Goal: Navigation & Orientation: Understand site structure

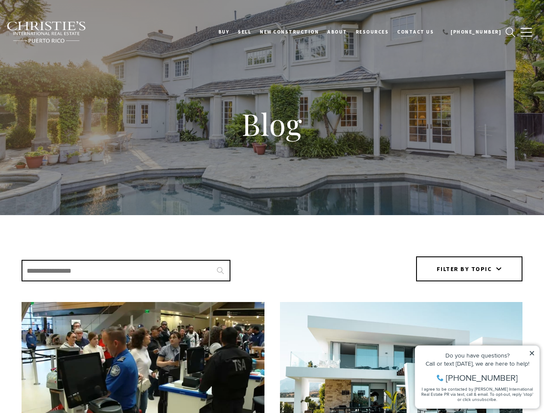
click at [272, 207] on div "Blog" at bounding box center [272, 129] width 544 height 258
click at [234, 32] on link "BUY" at bounding box center [224, 32] width 20 height 22
click at [255, 32] on link "SELL" at bounding box center [244, 32] width 22 height 22
click at [350, 32] on link "About" at bounding box center [337, 32] width 28 height 22
click at [384, 32] on link "Resources" at bounding box center [372, 32] width 42 height 22
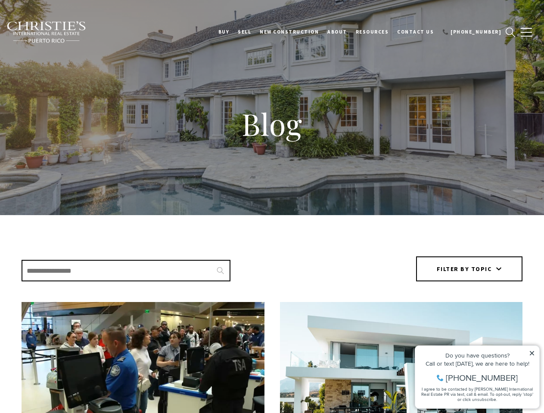
click at [526, 32] on span "button" at bounding box center [526, 32] width 11 height 1
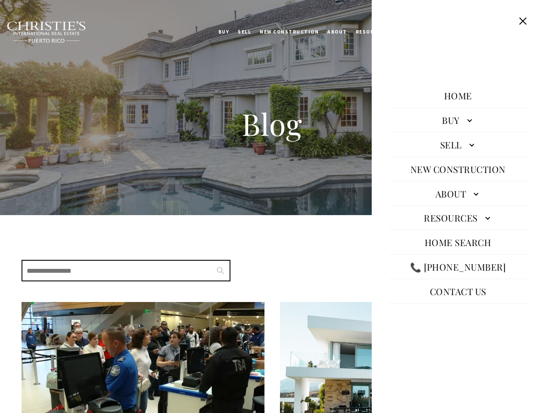
click at [470, 269] on button "Filter by topic" at bounding box center [469, 269] width 107 height 25
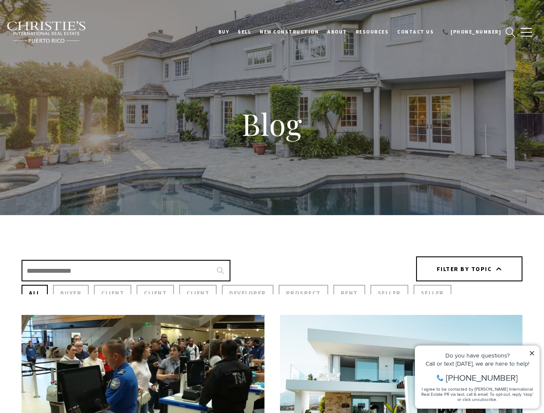
click at [532, 354] on icon at bounding box center [532, 353] width 4 height 4
